Goal: Ask a question: Seek information or help from site administrators or community

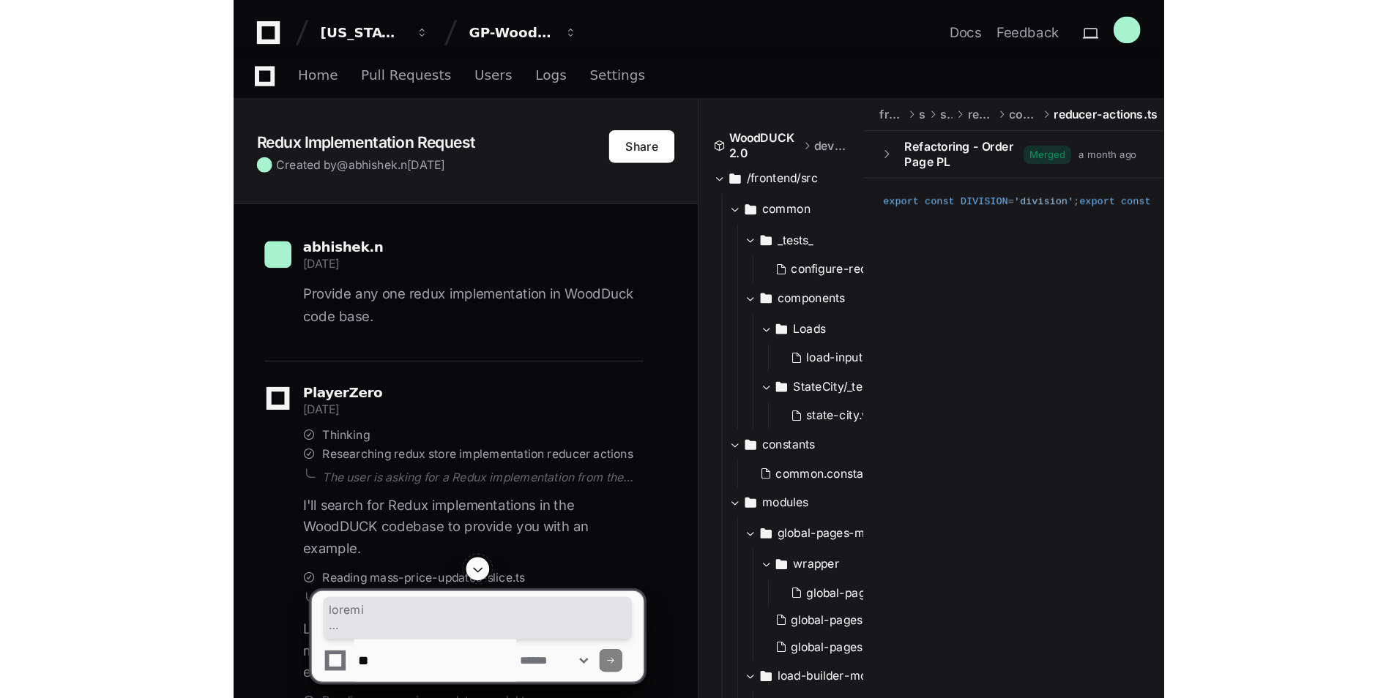
scroll to position [13908, 0]
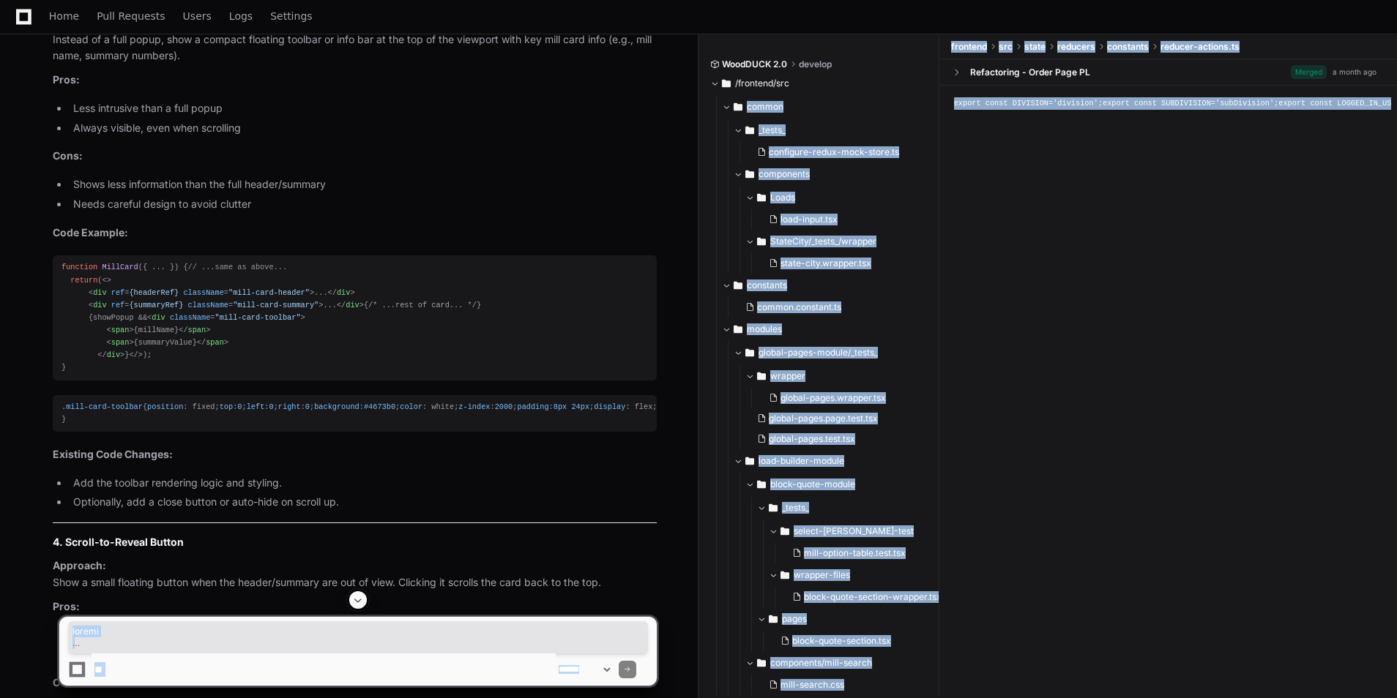
click at [362, 529] on span at bounding box center [358, 600] width 12 height 12
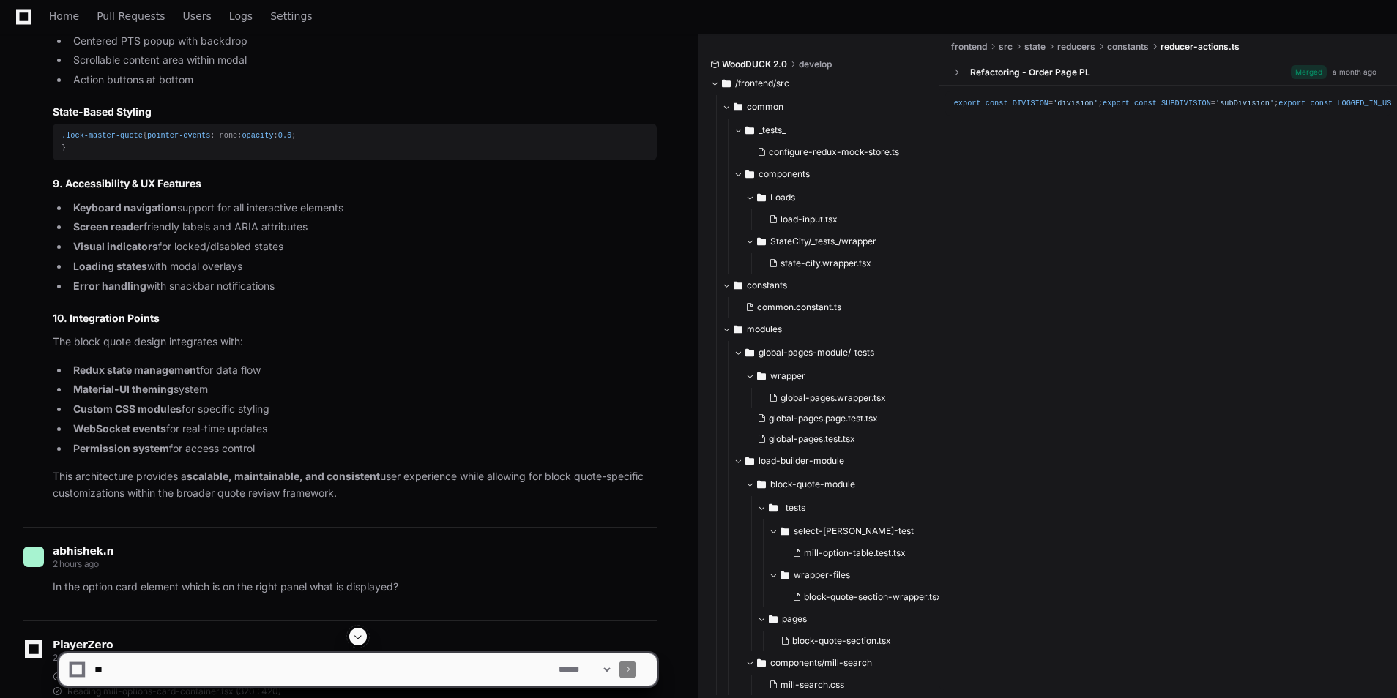
scroll to position [7357, 0]
click at [136, 529] on textarea at bounding box center [324, 670] width 464 height 32
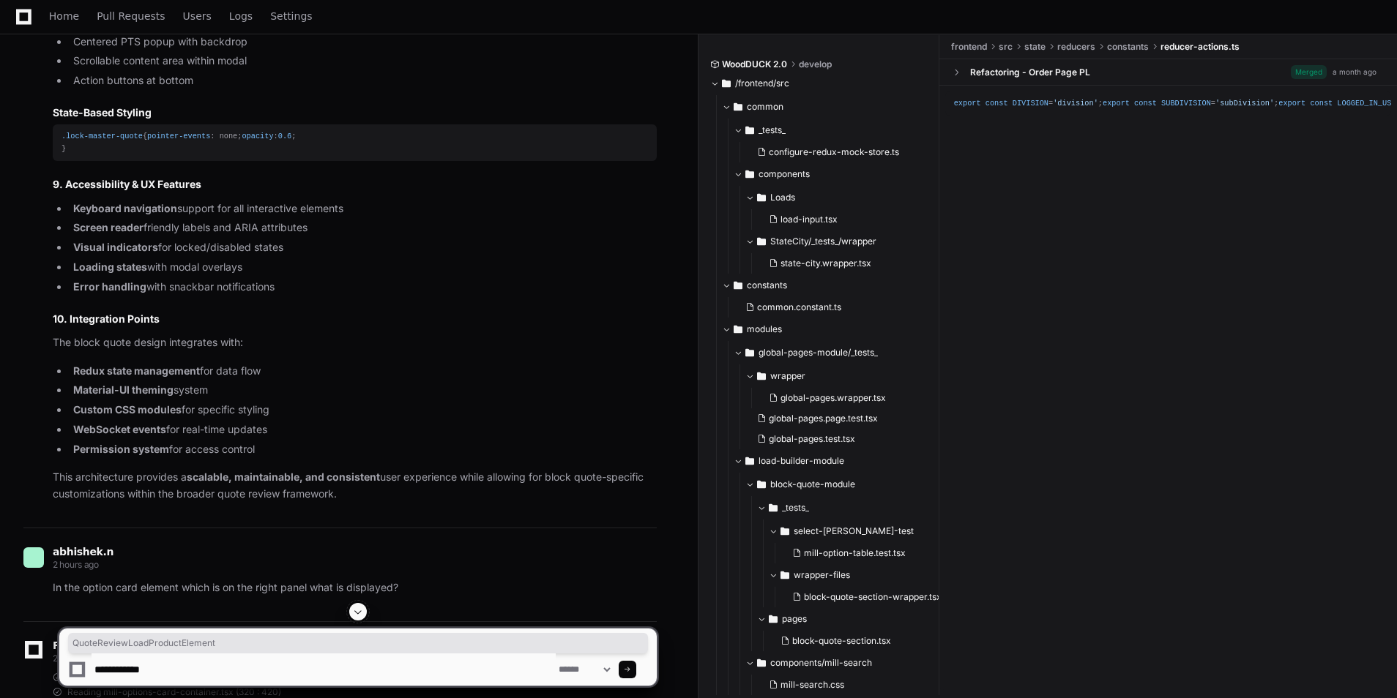
drag, startPoint x: 299, startPoint y: 463, endPoint x: 179, endPoint y: 470, distance: 120.2
copy div "QuoteReviewLoadProductElement"
click at [193, 529] on textarea at bounding box center [324, 670] width 464 height 32
paste textarea "**********"
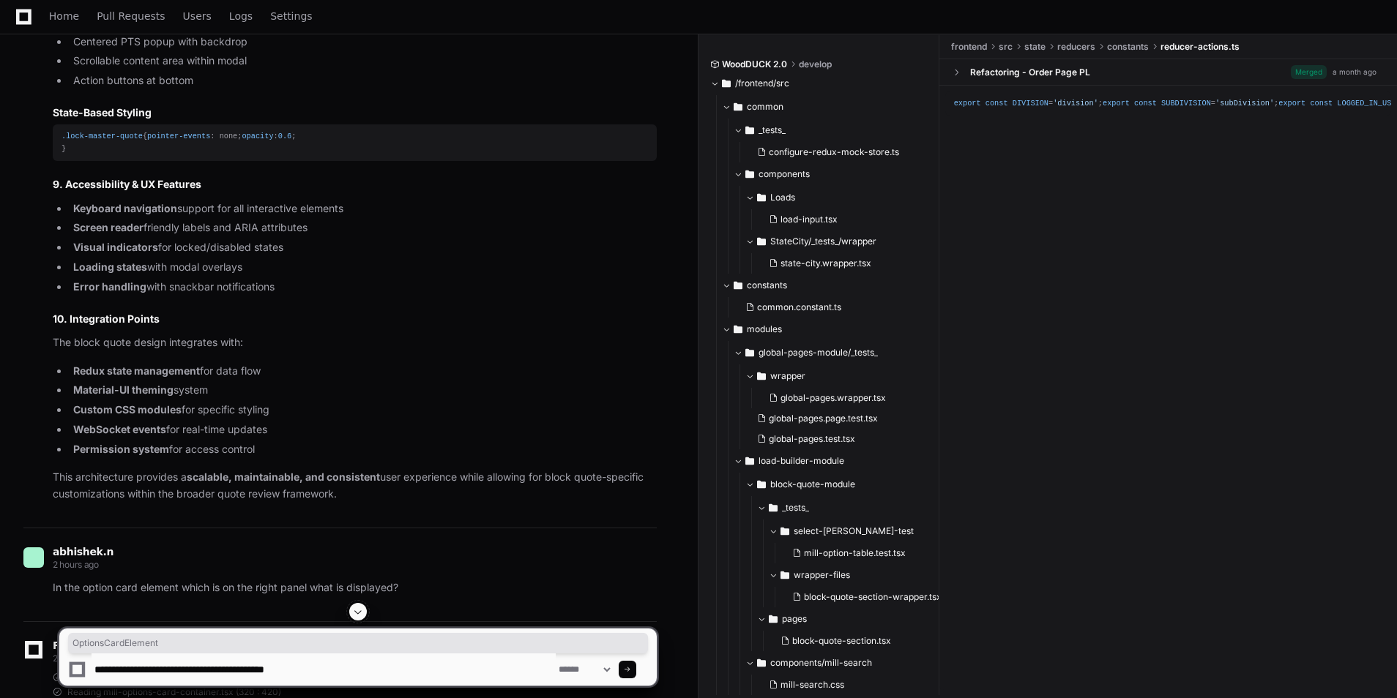
drag, startPoint x: 253, startPoint y: 493, endPoint x: 179, endPoint y: 490, distance: 74.7
copy div "OptionsCardElement"
click at [380, 529] on textarea at bounding box center [324, 670] width 464 height 32
paste textarea "**********"
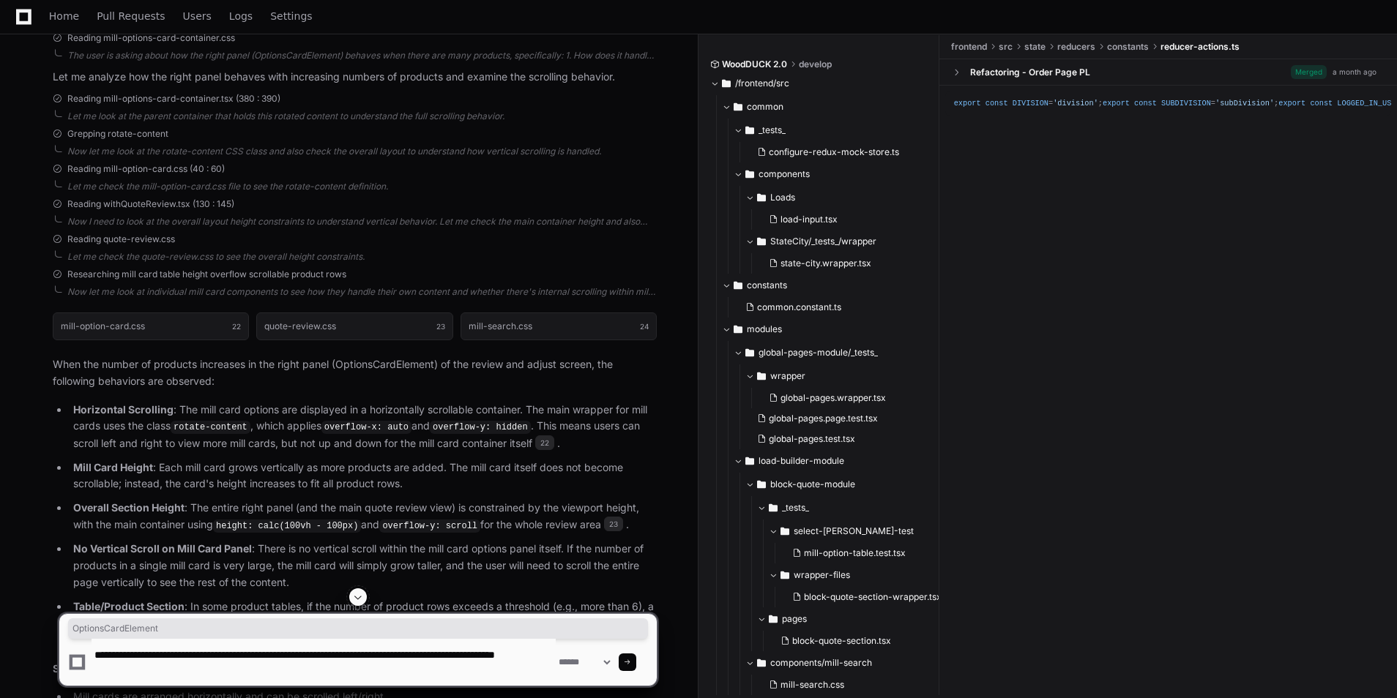
scroll to position [10676, 0]
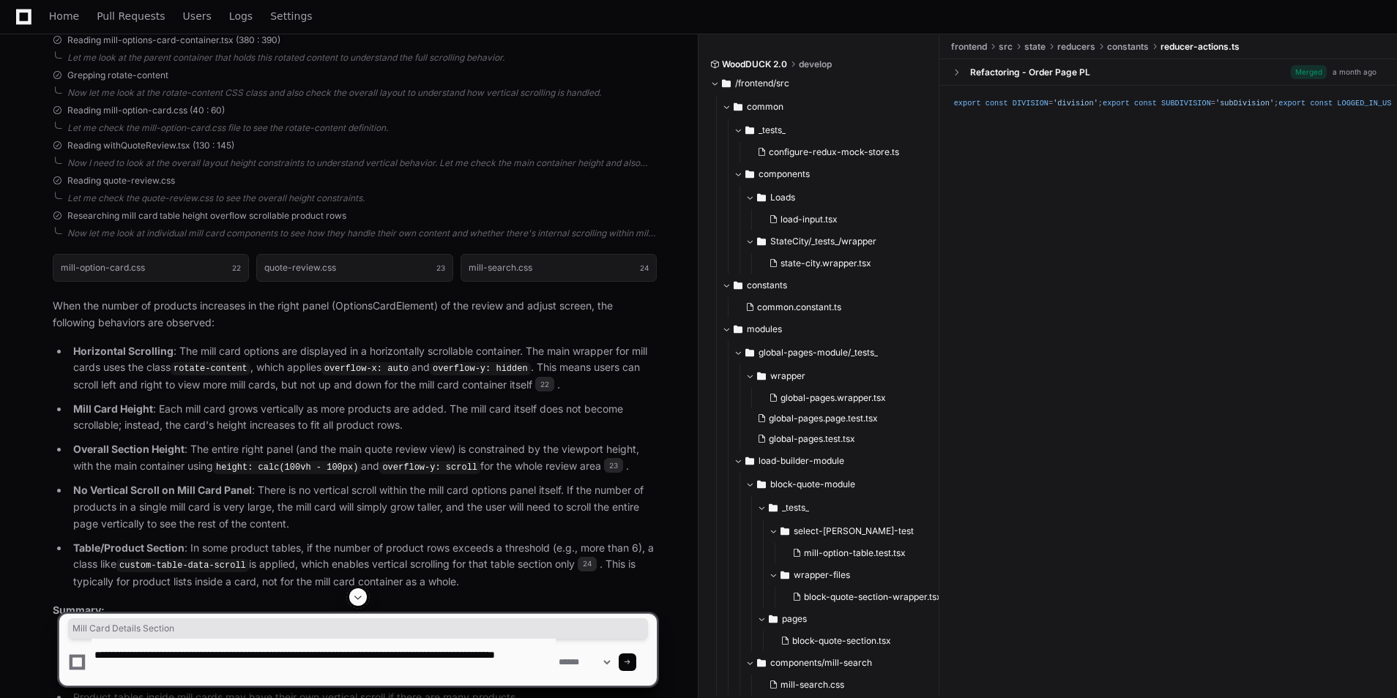
drag, startPoint x: 178, startPoint y: 256, endPoint x: 51, endPoint y: 259, distance: 126.7
copy strong "Mill Card Details Section"
drag, startPoint x: 469, startPoint y: 657, endPoint x: 349, endPoint y: 655, distance: 119.3
click at [349, 529] on textarea at bounding box center [324, 662] width 464 height 47
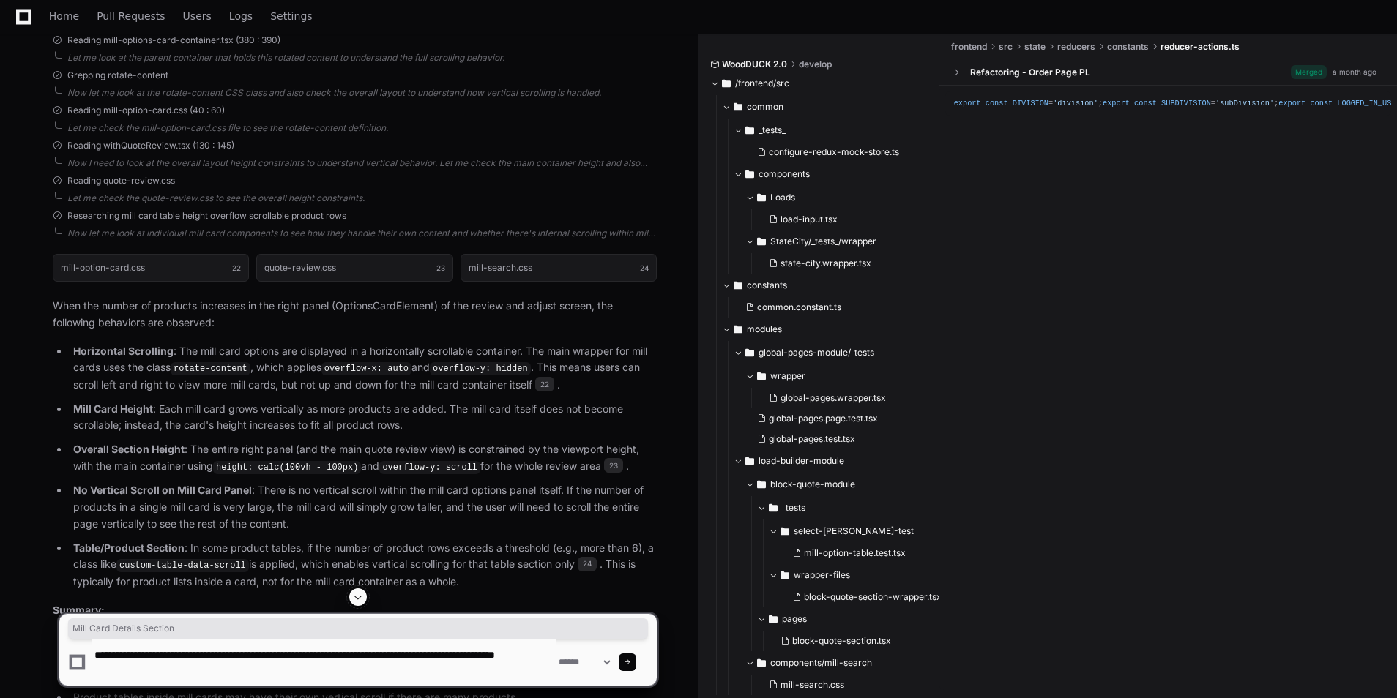
paste textarea
click at [337, 529] on textarea at bounding box center [324, 662] width 464 height 47
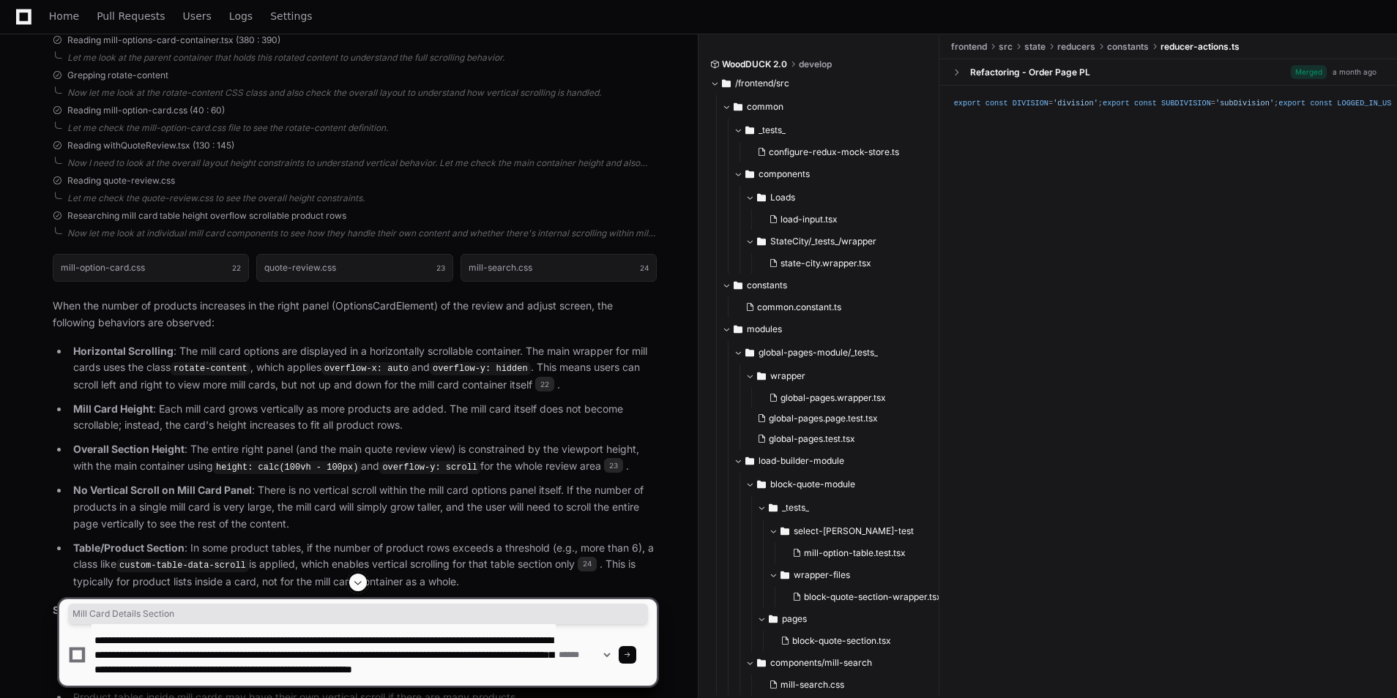
type textarea "**********"
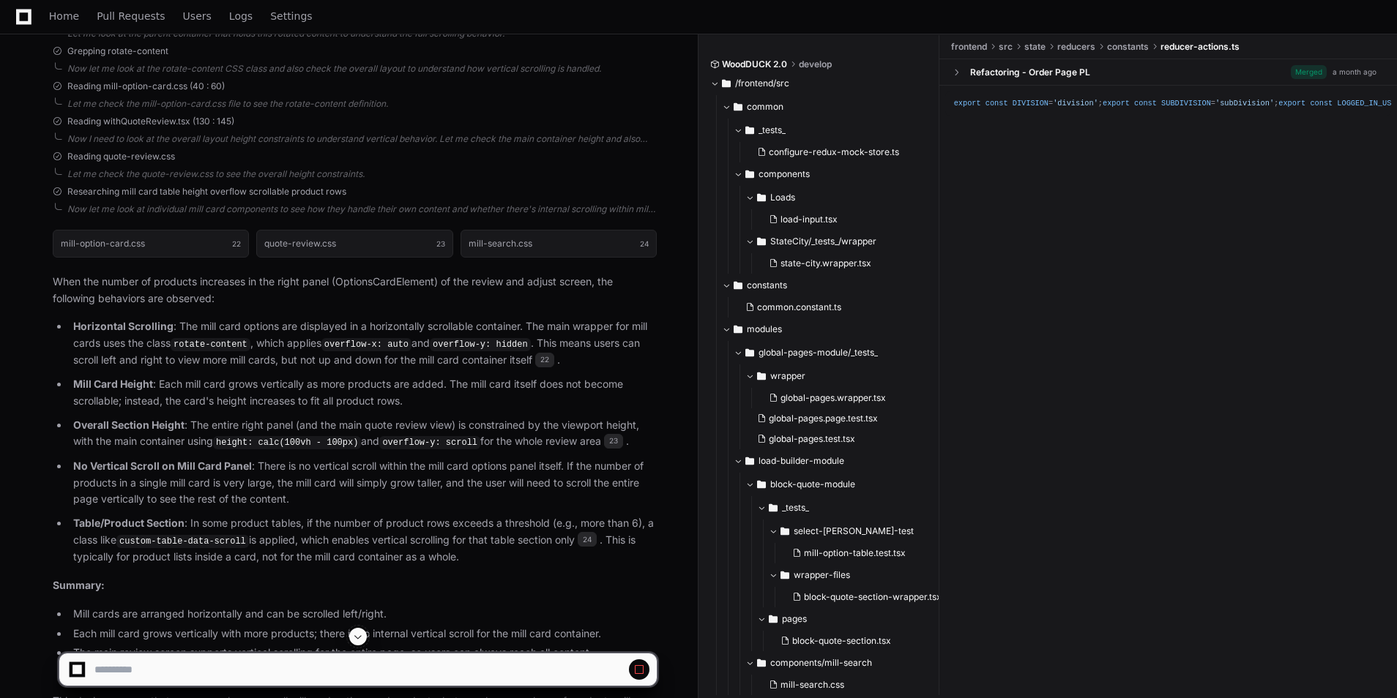
scroll to position [10698, 0]
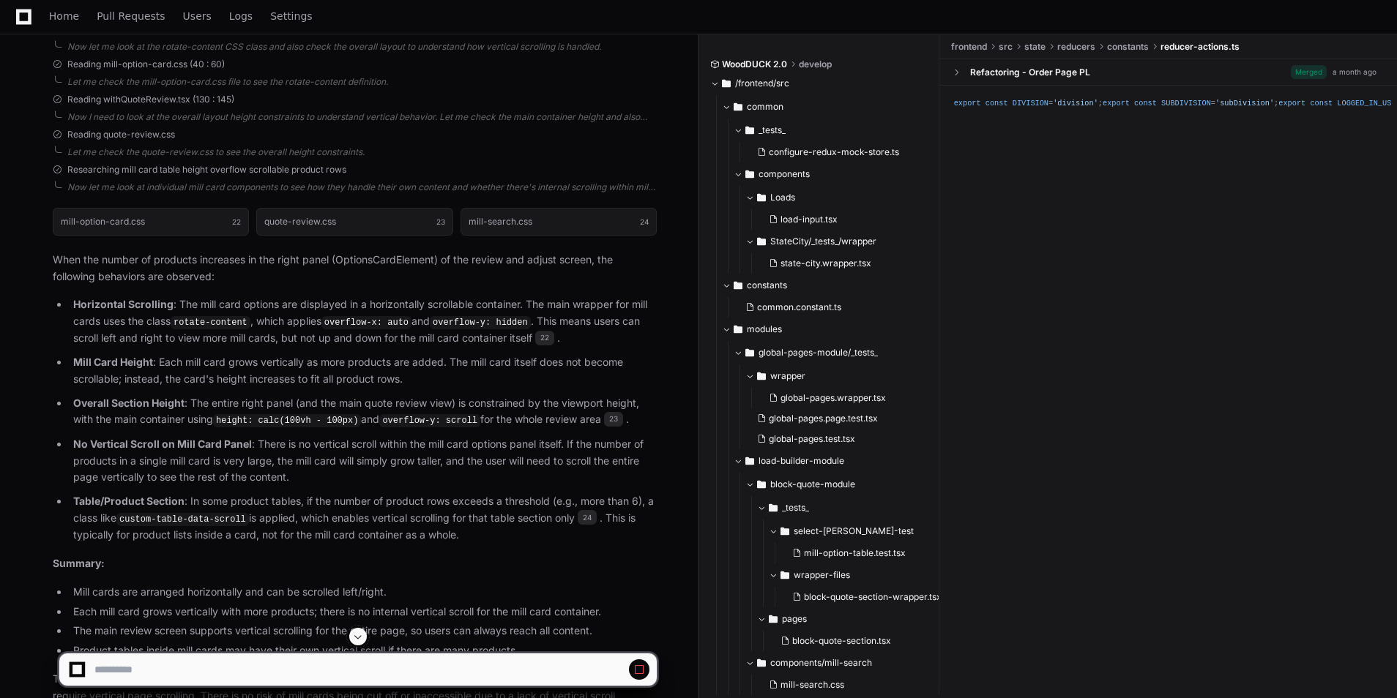
click at [351, 529] on button at bounding box center [358, 637] width 18 height 18
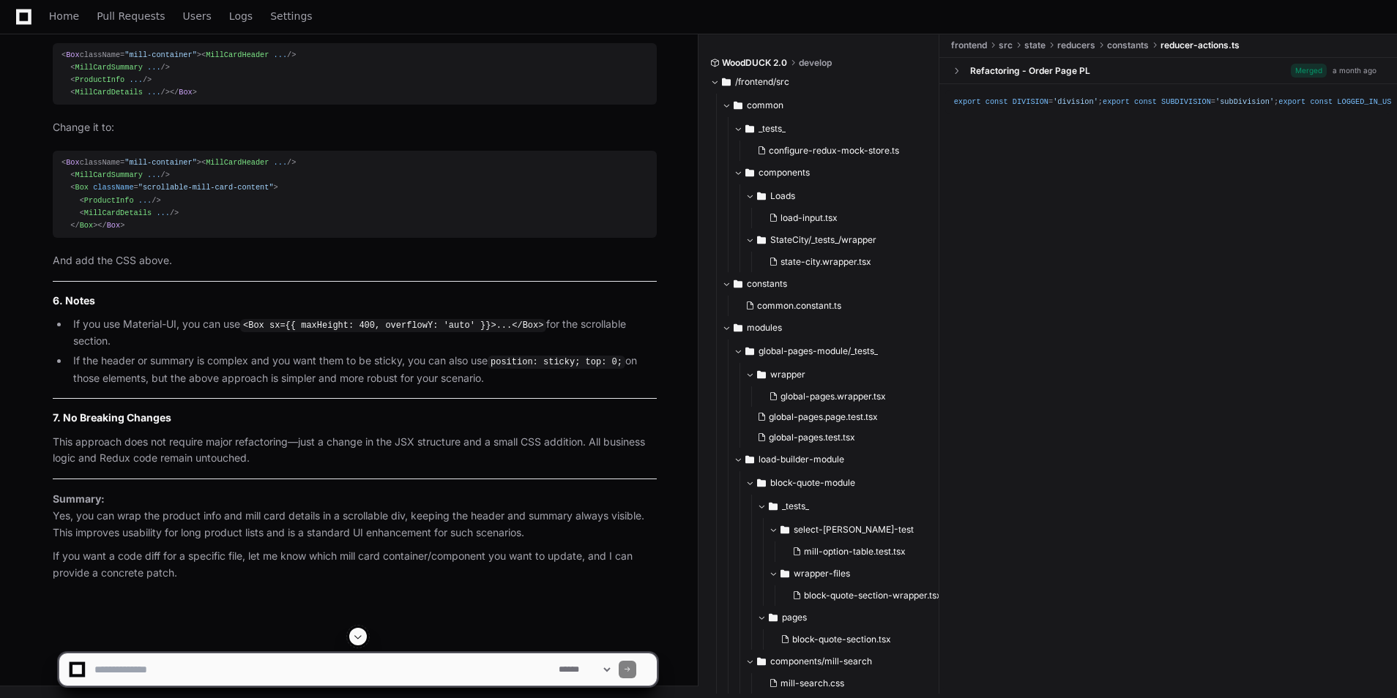
scroll to position [21291, 0]
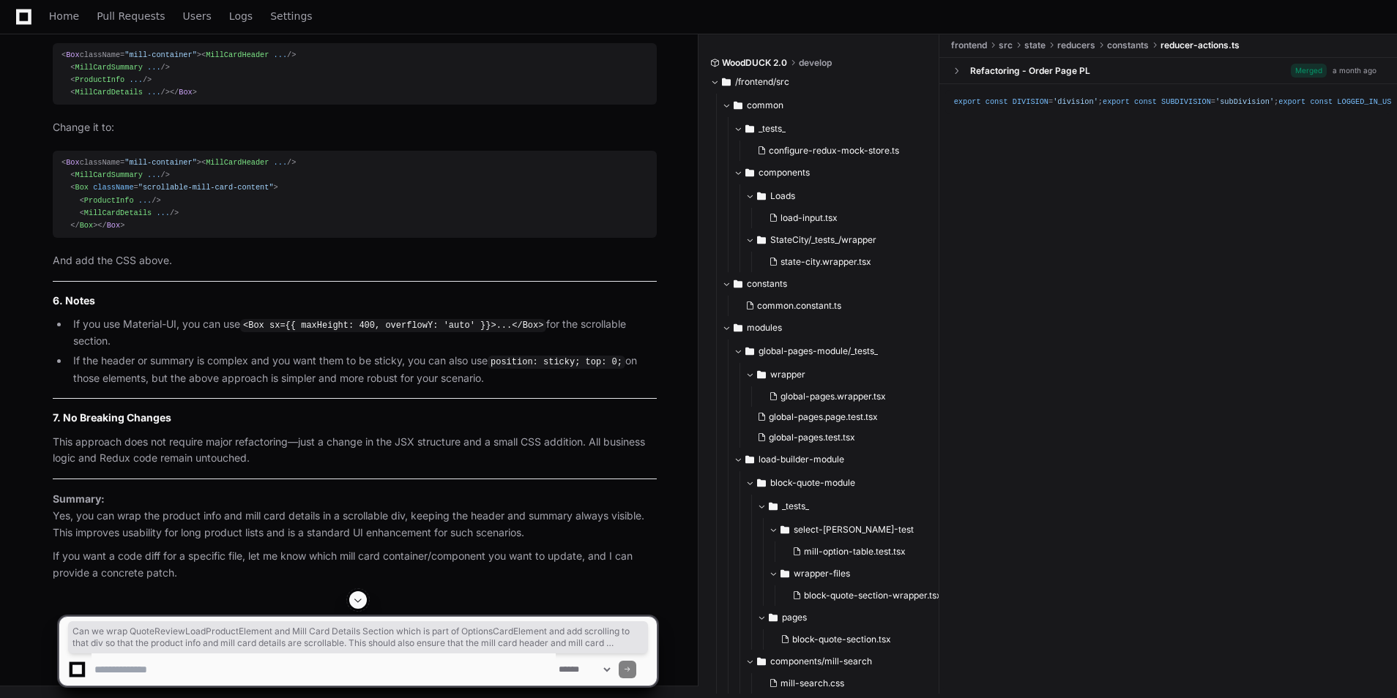
drag, startPoint x: 426, startPoint y: 480, endPoint x: 43, endPoint y: 455, distance: 383.7
copy p "Can we wrap QuoteReviewLoadProductElement and Mill Card Details Section which i…"
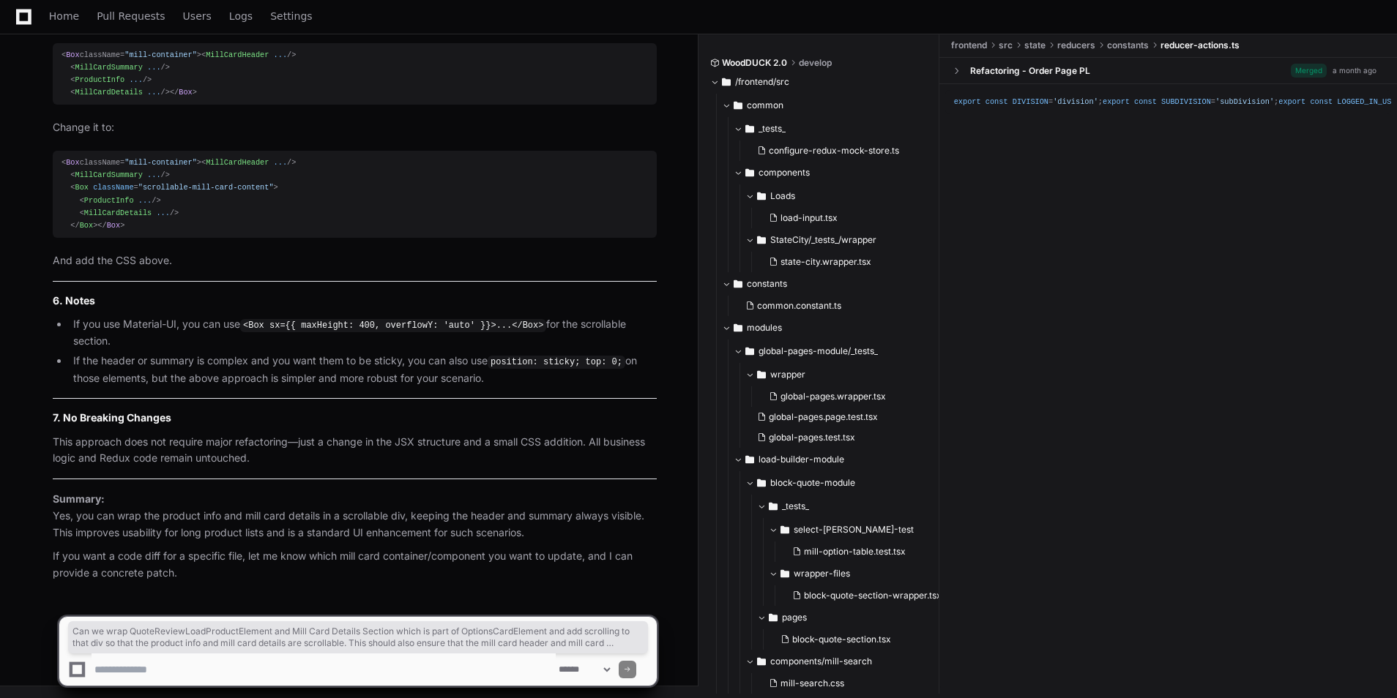
click at [149, 529] on textarea at bounding box center [324, 670] width 464 height 32
type textarea "**********"
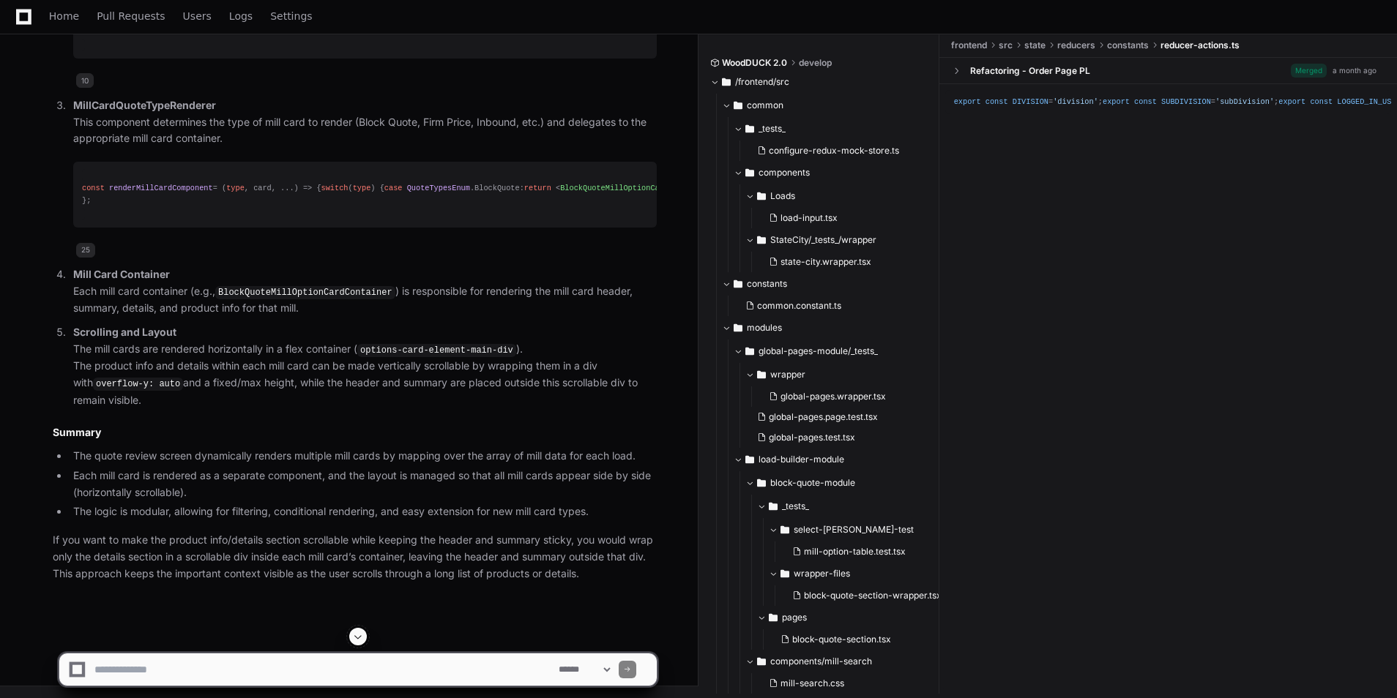
scroll to position [23613, 0]
